Goal: Information Seeking & Learning: Learn about a topic

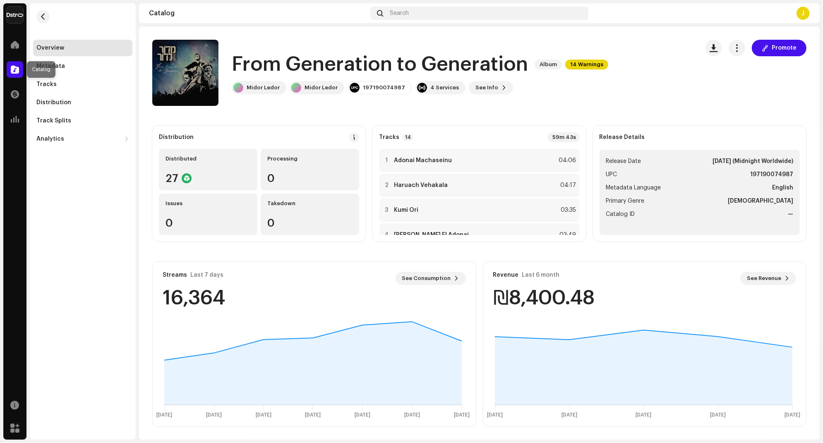
click at [12, 70] on span at bounding box center [15, 69] width 8 height 7
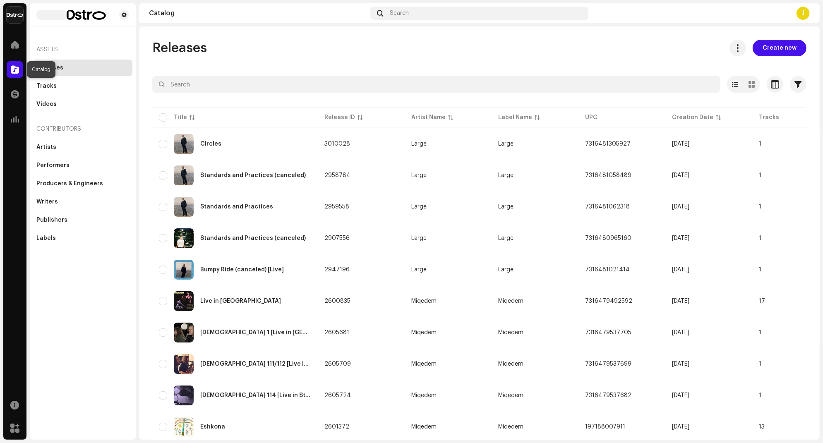
click at [11, 69] on span at bounding box center [15, 69] width 8 height 7
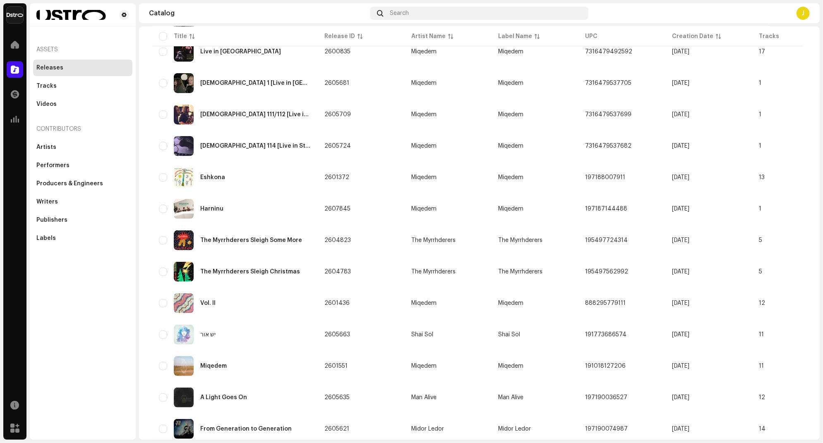
scroll to position [252, 0]
click at [224, 361] on div "Miqedem" at bounding box center [235, 366] width 152 height 20
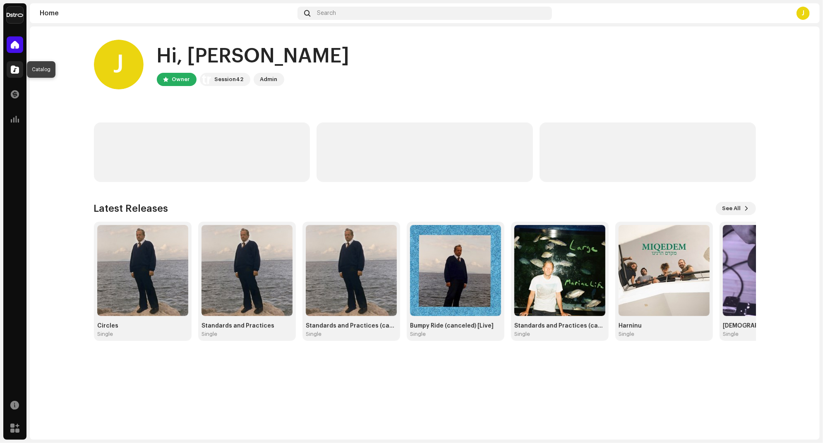
click at [16, 67] on span at bounding box center [15, 69] width 8 height 7
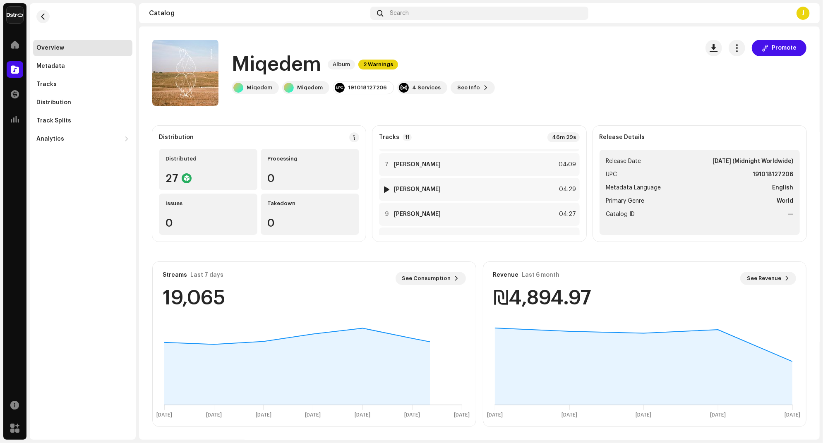
scroll to position [158, 0]
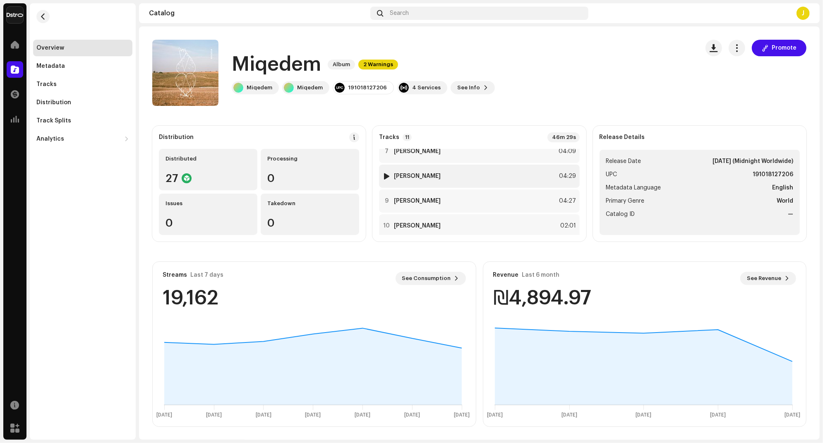
click at [438, 177] on div "8 Lechu Neranena 04:29" at bounding box center [479, 176] width 200 height 23
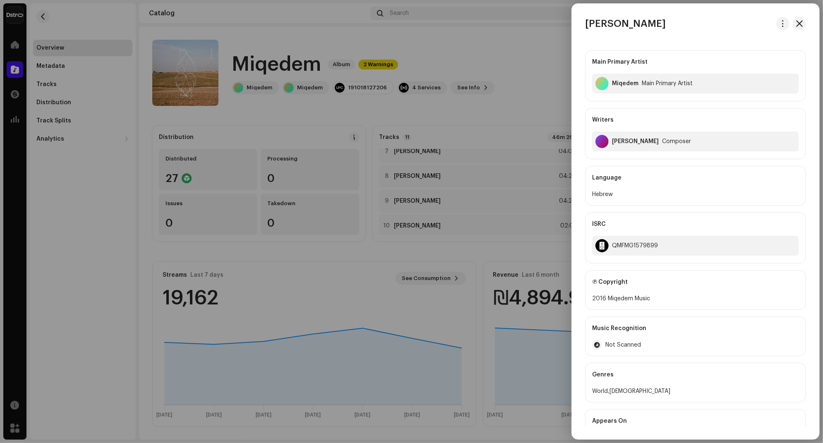
click at [466, 122] on div at bounding box center [411, 221] width 823 height 443
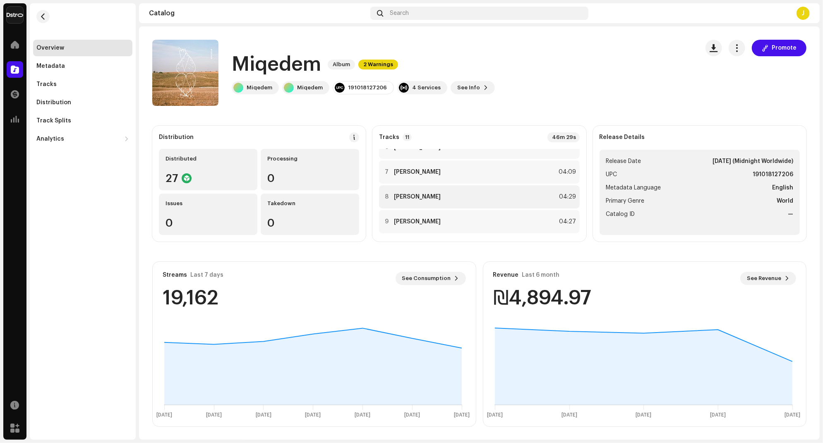
scroll to position [136, 0]
click at [60, 84] on div "Tracks" at bounding box center [82, 84] width 93 height 7
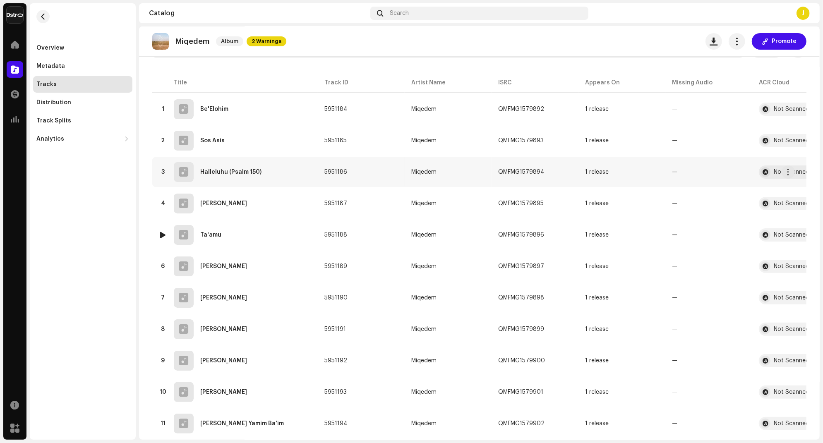
scroll to position [91, 0]
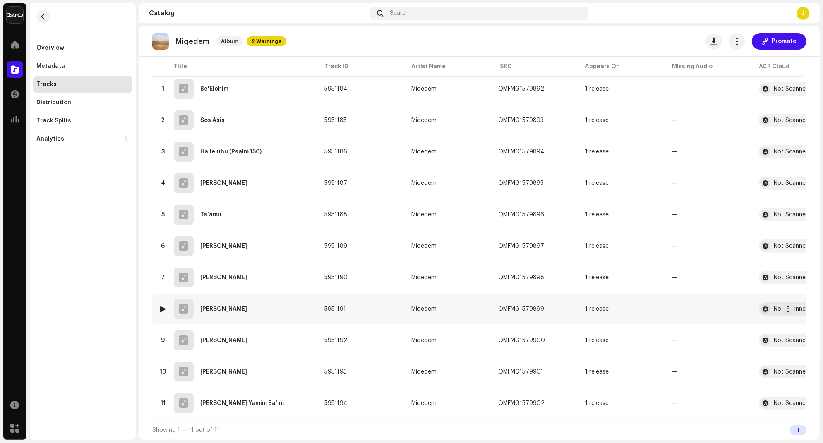
click at [240, 318] on td "8 Lechu Neranena" at bounding box center [235, 309] width 166 height 30
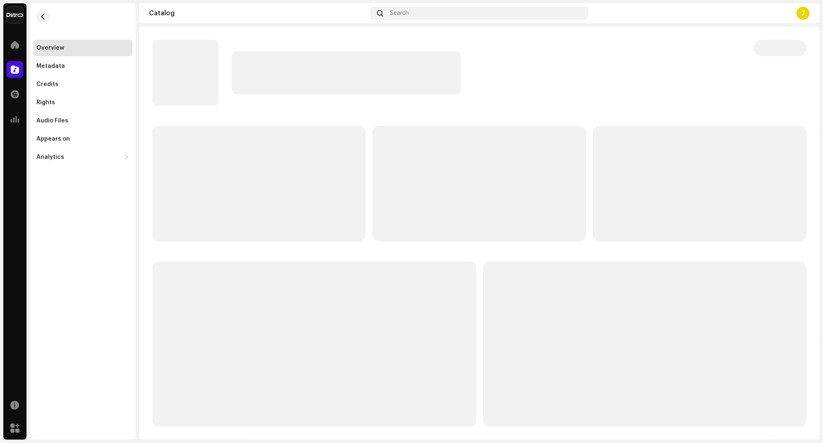
click at [240, 318] on p-skeleton at bounding box center [314, 345] width 324 height 166
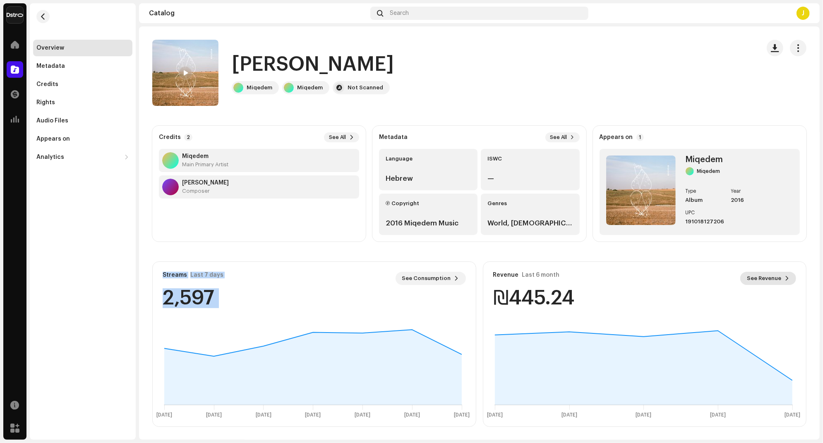
click at [760, 277] on span "See Revenue" at bounding box center [764, 278] width 34 height 17
